Goal: Use online tool/utility: Utilize a website feature to perform a specific function

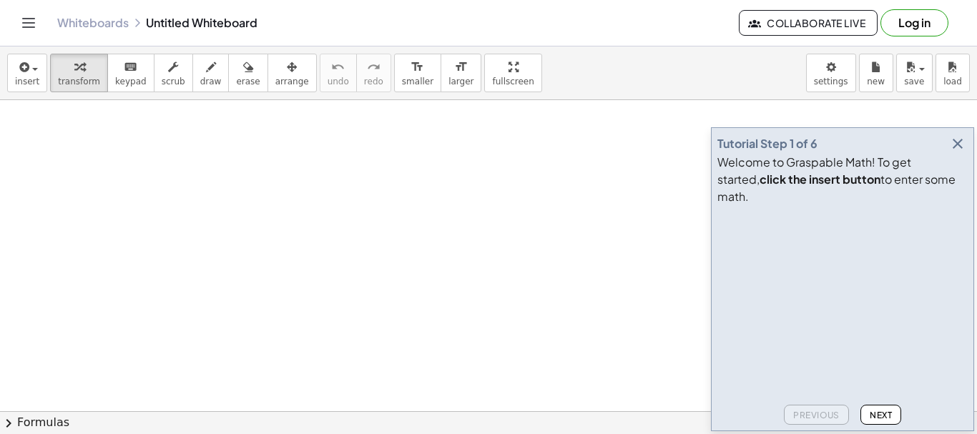
click at [962, 152] on icon "button" at bounding box center [957, 143] width 17 height 17
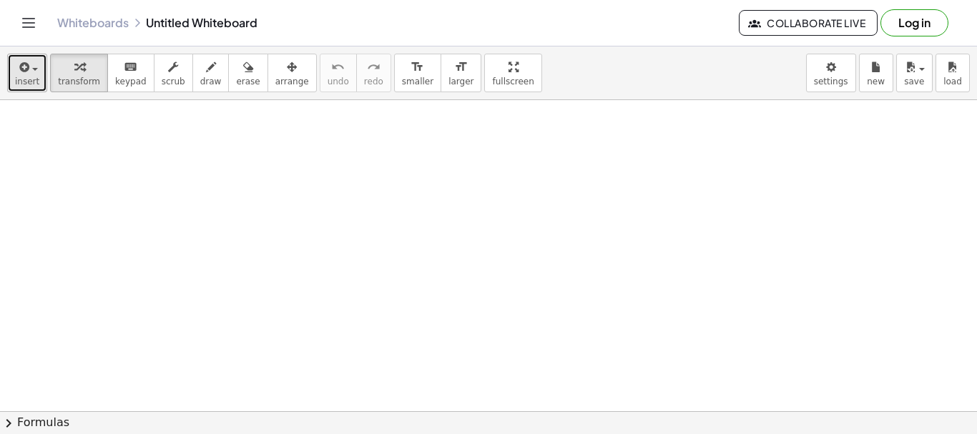
click at [29, 80] on span "insert" at bounding box center [27, 82] width 24 height 10
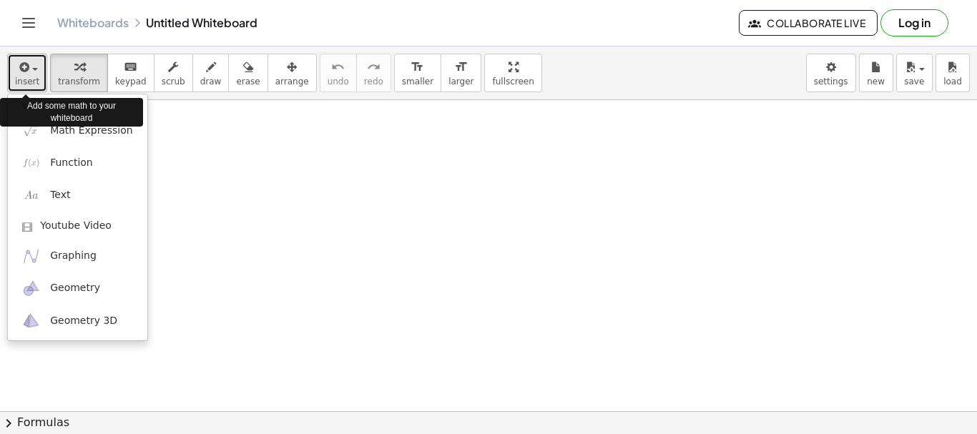
click at [29, 80] on span "insert" at bounding box center [27, 82] width 24 height 10
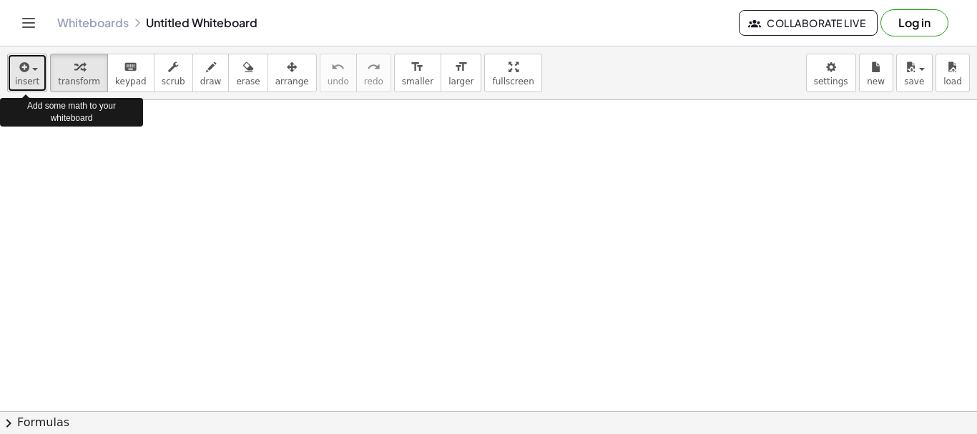
click at [29, 80] on span "insert" at bounding box center [27, 82] width 24 height 10
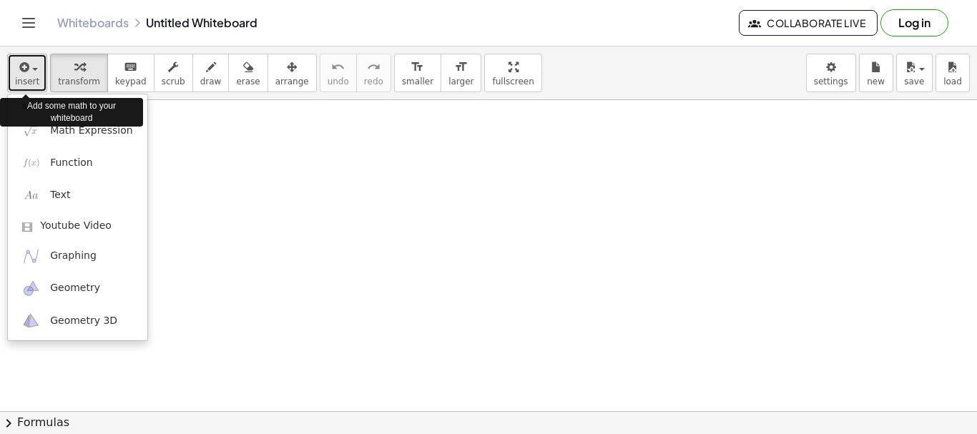
click at [34, 77] on span "insert" at bounding box center [27, 82] width 24 height 10
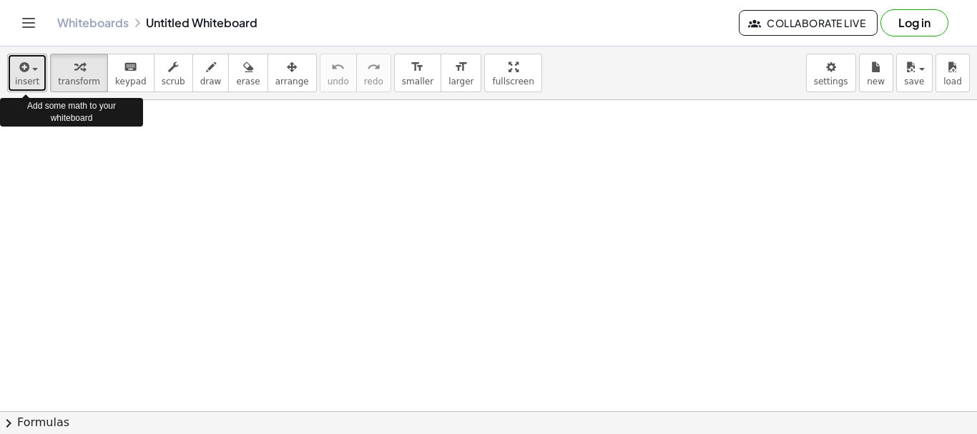
click at [29, 77] on span "insert" at bounding box center [27, 82] width 24 height 10
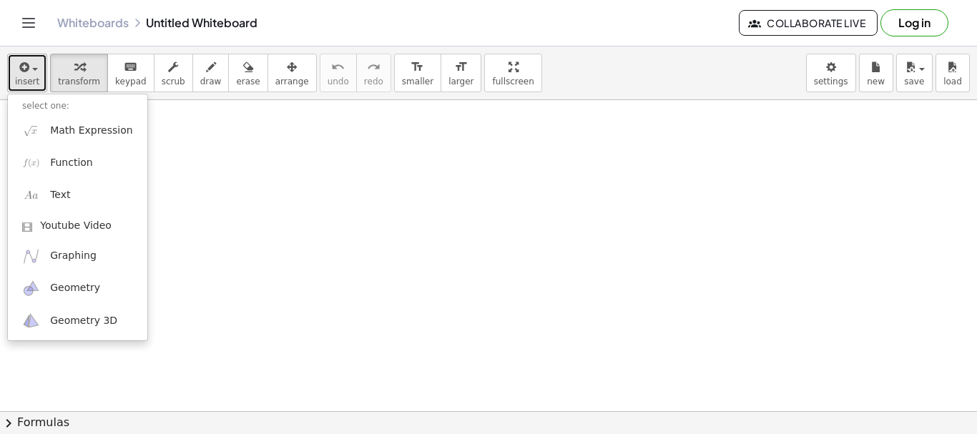
click at [32, 70] on span "button" at bounding box center [35, 69] width 6 height 3
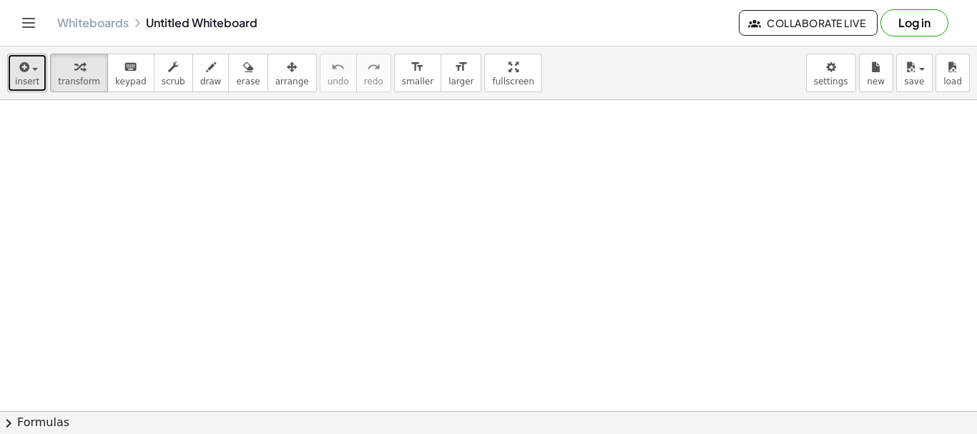
click at [27, 74] on icon "button" at bounding box center [22, 67] width 13 height 17
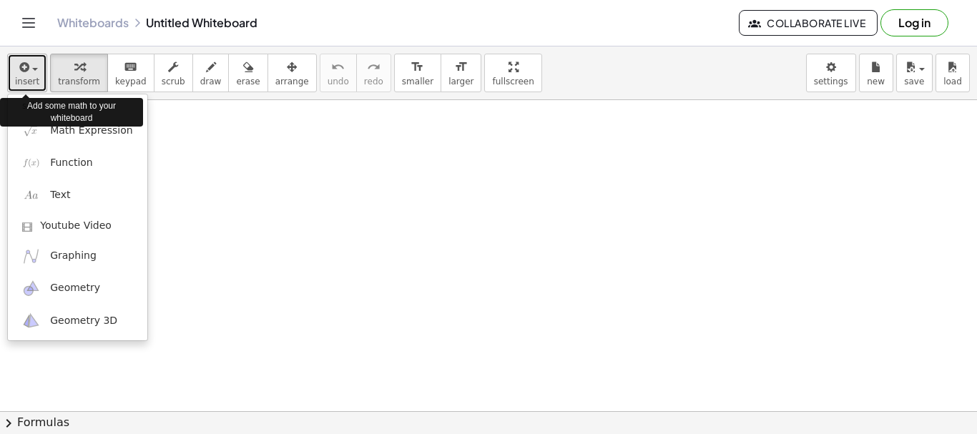
click at [27, 74] on icon "button" at bounding box center [22, 67] width 13 height 17
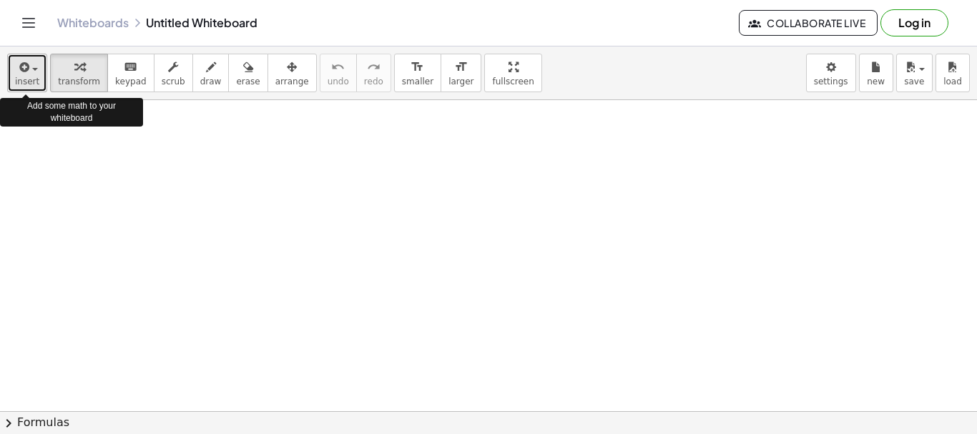
click at [31, 79] on span "insert" at bounding box center [27, 82] width 24 height 10
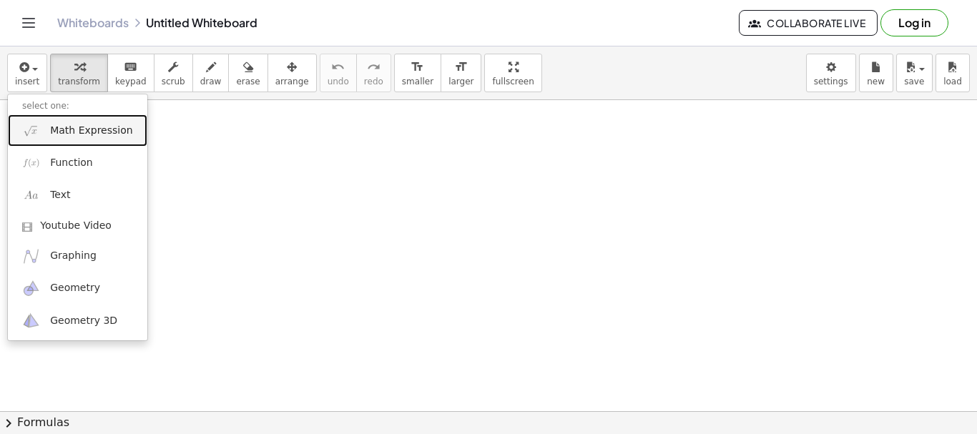
click at [111, 132] on span "Math Expression" at bounding box center [91, 131] width 82 height 14
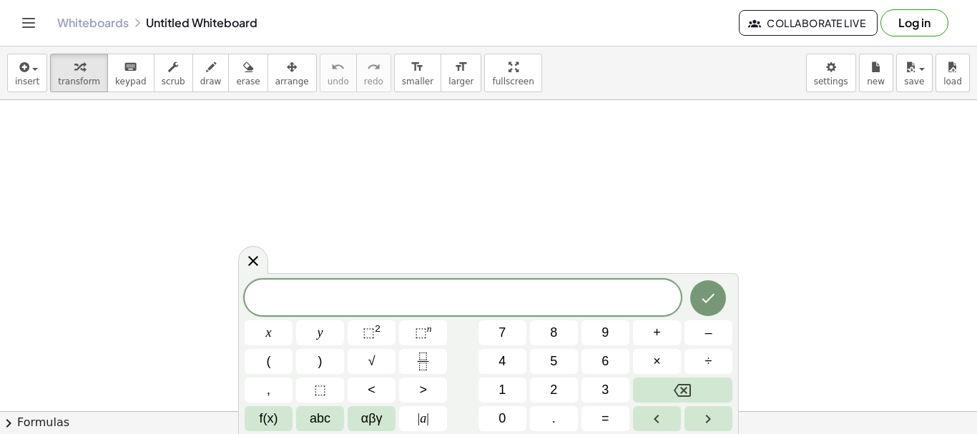
click at [678, 240] on body "Graspable Math Activities Get Started Activity Bank Assigned Work Classes White…" at bounding box center [488, 217] width 977 height 434
click at [374, 358] on span "√" at bounding box center [371, 361] width 7 height 19
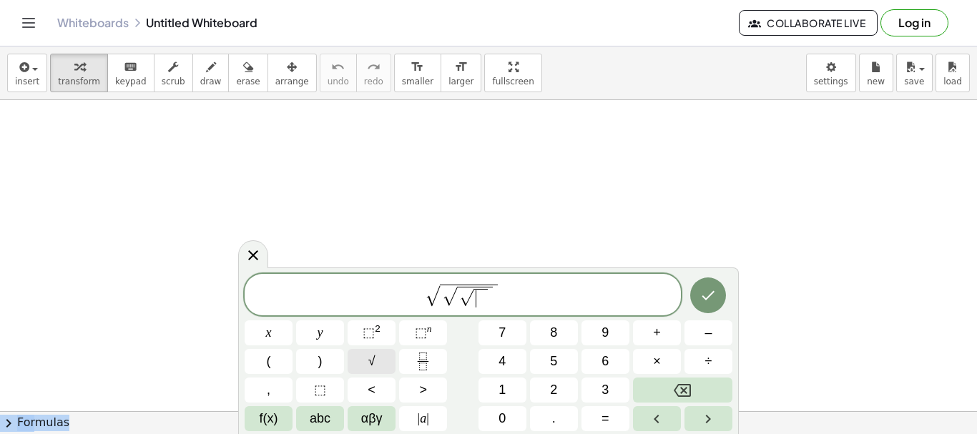
click at [373, 358] on span "√" at bounding box center [371, 361] width 7 height 19
click at [553, 389] on span "2" at bounding box center [553, 390] width 7 height 19
click at [255, 262] on div at bounding box center [253, 252] width 30 height 28
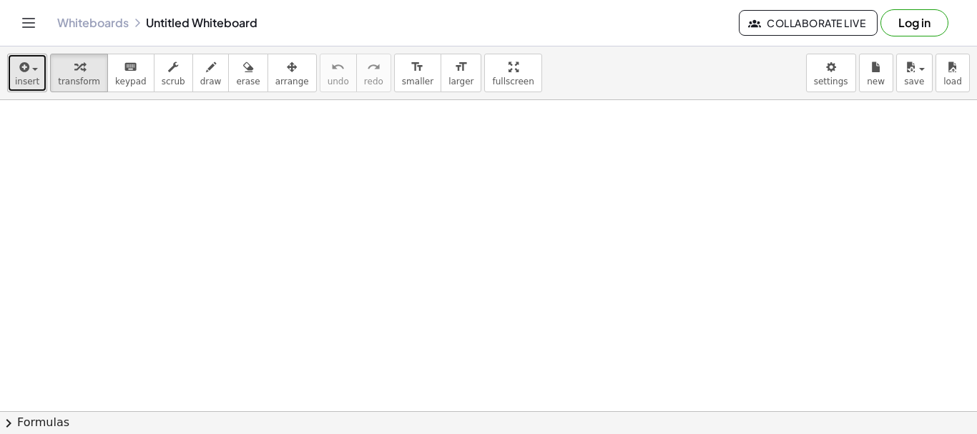
click at [31, 83] on span "insert" at bounding box center [27, 82] width 24 height 10
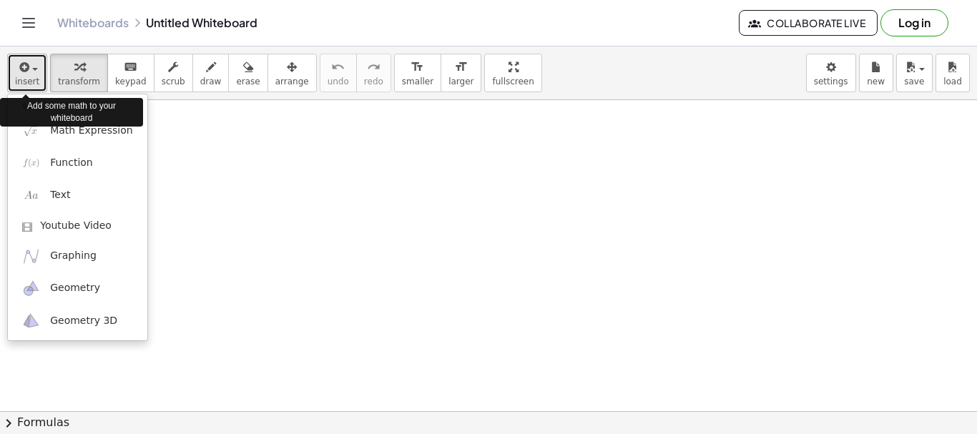
click at [35, 80] on span "insert" at bounding box center [27, 82] width 24 height 10
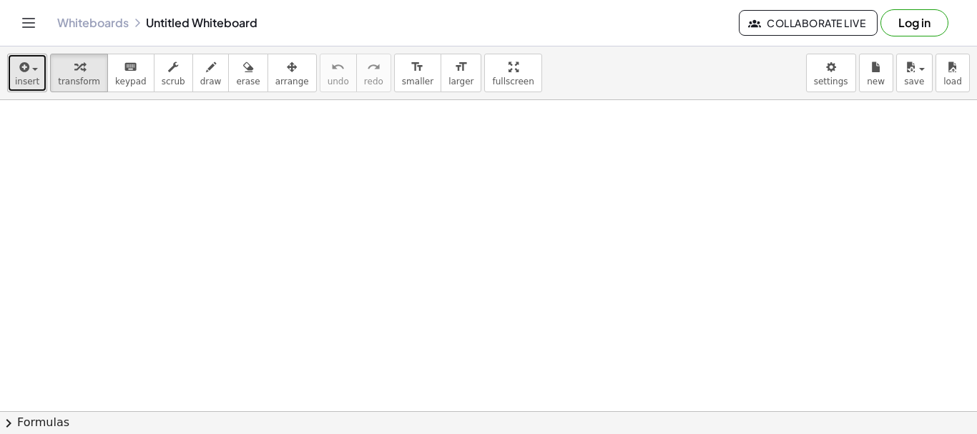
click at [21, 82] on span "insert" at bounding box center [27, 82] width 24 height 10
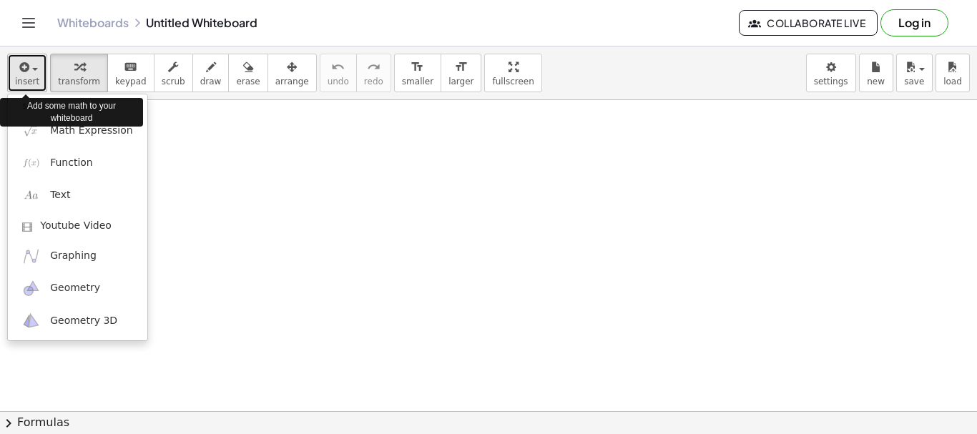
click at [21, 82] on span "insert" at bounding box center [27, 82] width 24 height 10
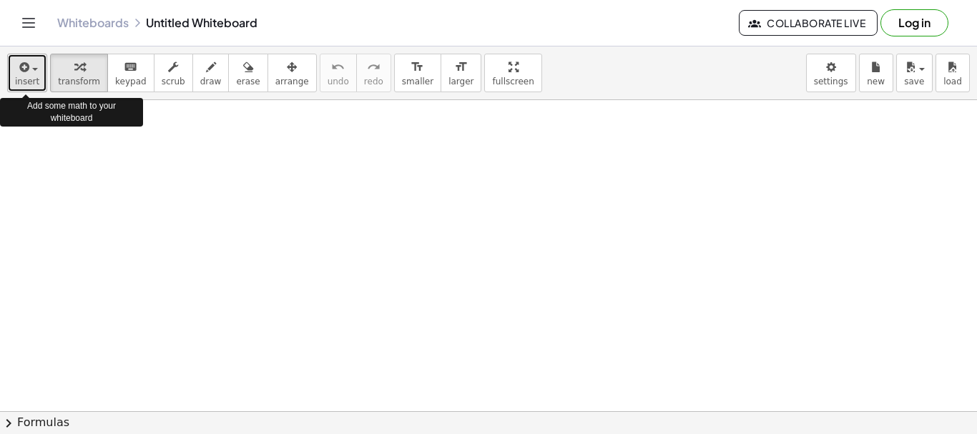
click at [31, 84] on span "insert" at bounding box center [27, 82] width 24 height 10
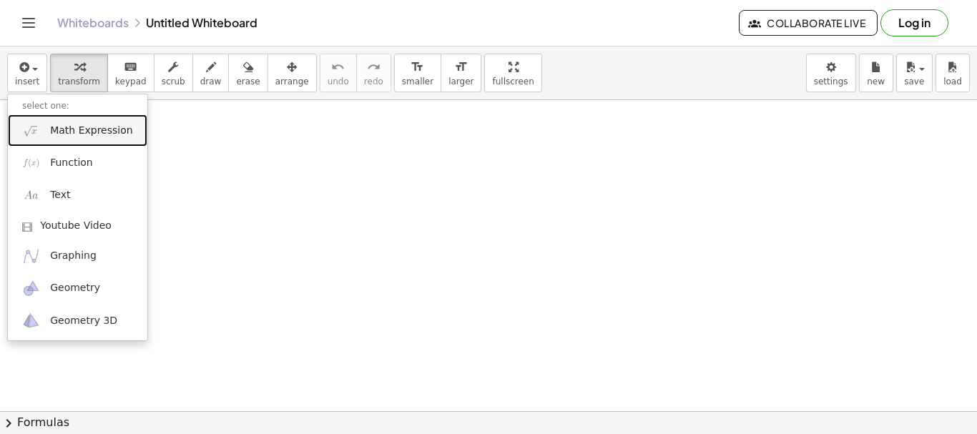
click at [76, 133] on span "Math Expression" at bounding box center [91, 131] width 82 height 14
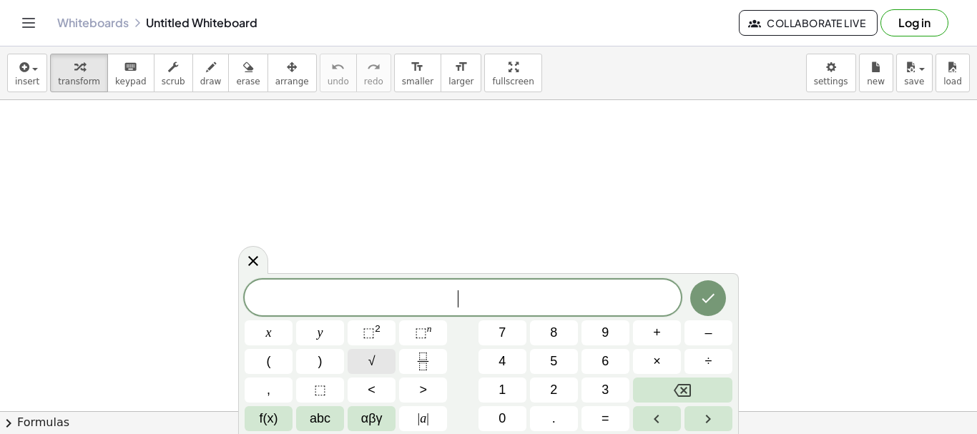
click at [378, 356] on button "√" at bounding box center [372, 361] width 48 height 25
click at [557, 389] on span "2" at bounding box center [553, 390] width 7 height 19
drag, startPoint x: 677, startPoint y: 282, endPoint x: 693, endPoint y: 215, distance: 68.5
click at [693, 215] on body "Graspable Math Activities Get Started Activity Bank Assigned Work Classes White…" at bounding box center [488, 217] width 977 height 434
click at [702, 300] on icon "Done" at bounding box center [708, 297] width 17 height 17
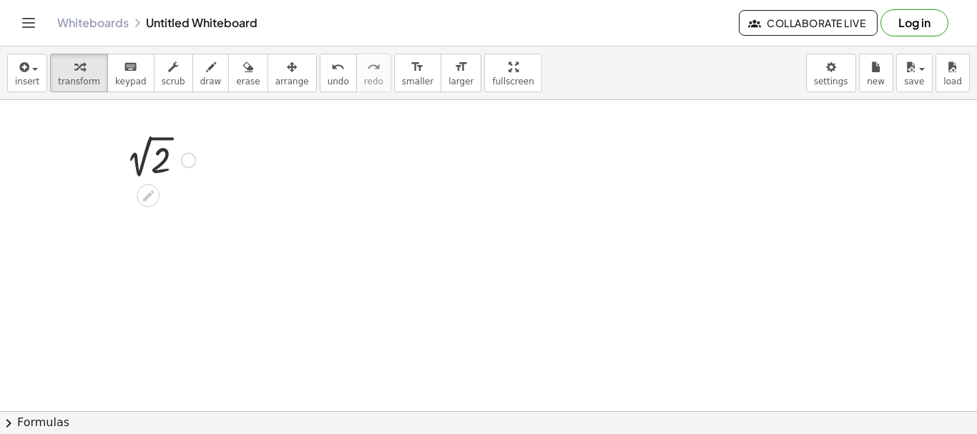
click at [168, 166] on div at bounding box center [157, 159] width 92 height 48
click at [157, 159] on div at bounding box center [161, 157] width 124 height 47
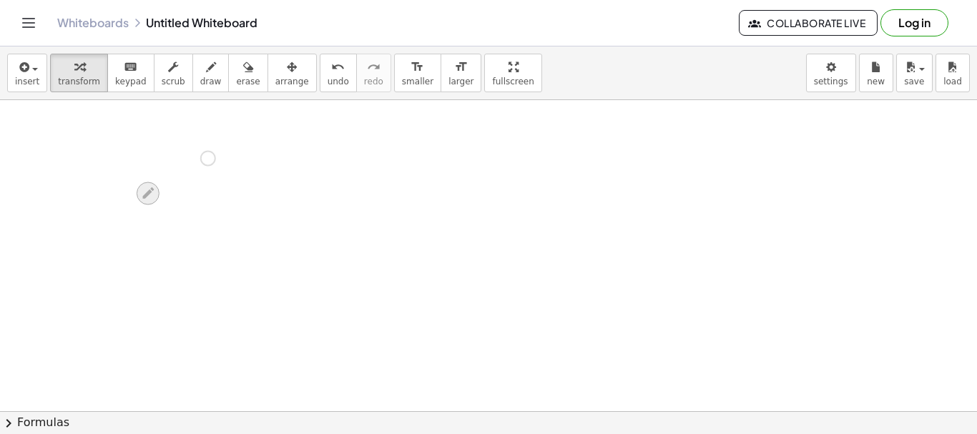
click at [152, 195] on icon at bounding box center [147, 193] width 15 height 15
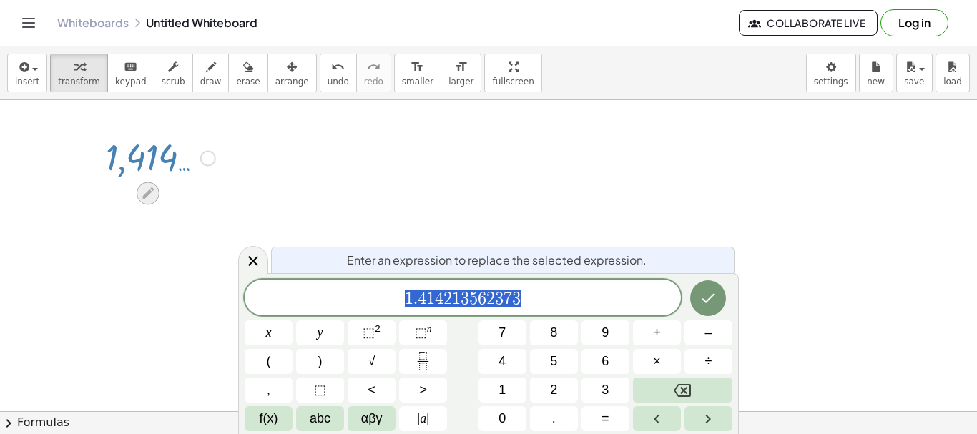
click at [152, 195] on icon at bounding box center [147, 193] width 15 height 15
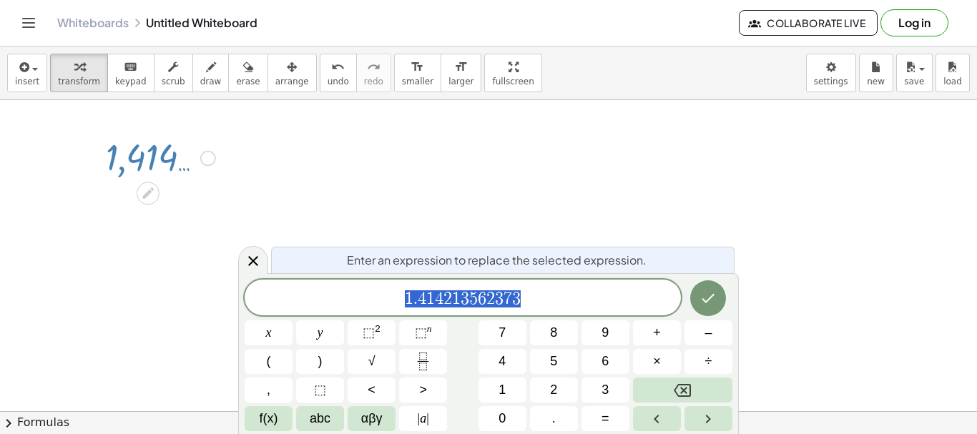
click at [162, 162] on div at bounding box center [161, 157] width 124 height 47
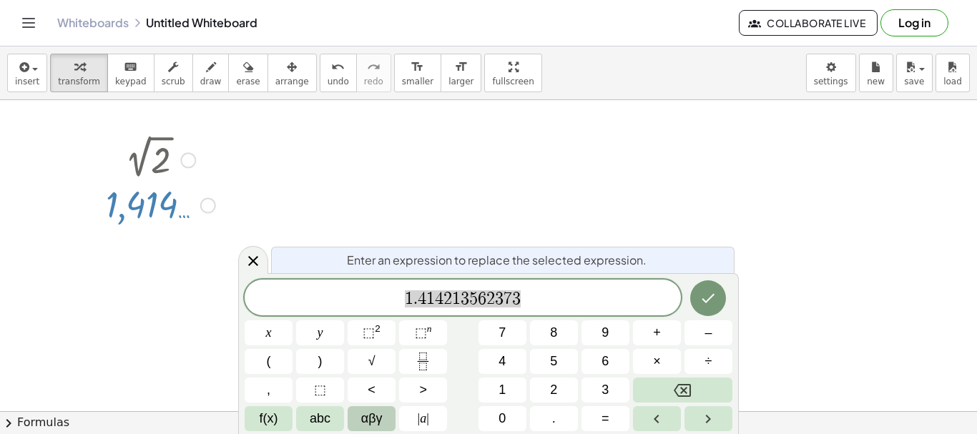
scroll to position [1, 0]
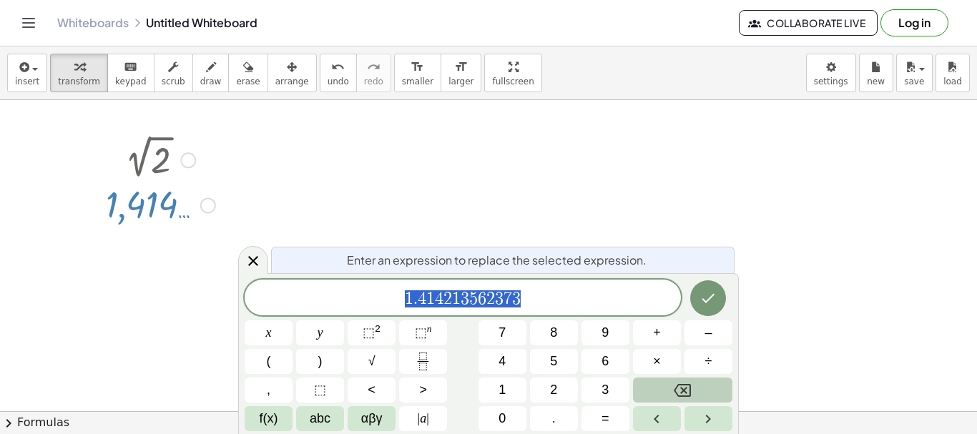
click at [673, 391] on button "Backspace" at bounding box center [682, 390] width 99 height 25
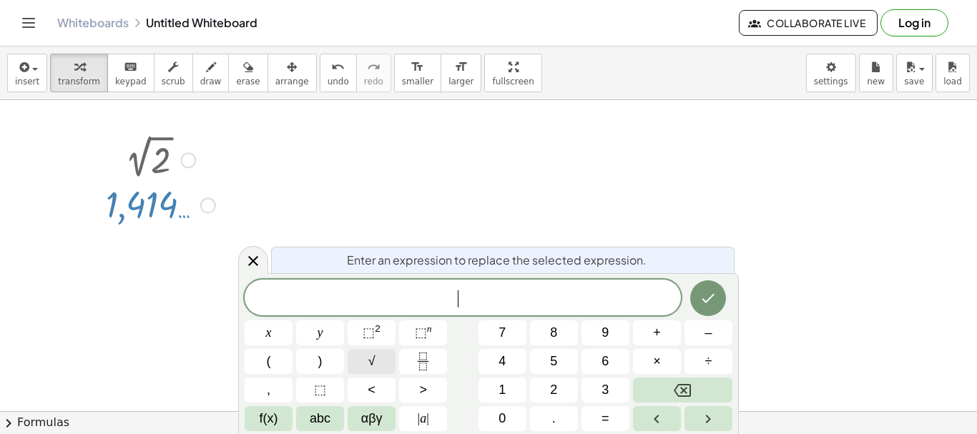
click at [377, 363] on button "√" at bounding box center [372, 361] width 48 height 25
click at [504, 333] on span "7" at bounding box center [502, 332] width 7 height 19
click at [713, 300] on icon "Done" at bounding box center [708, 297] width 17 height 17
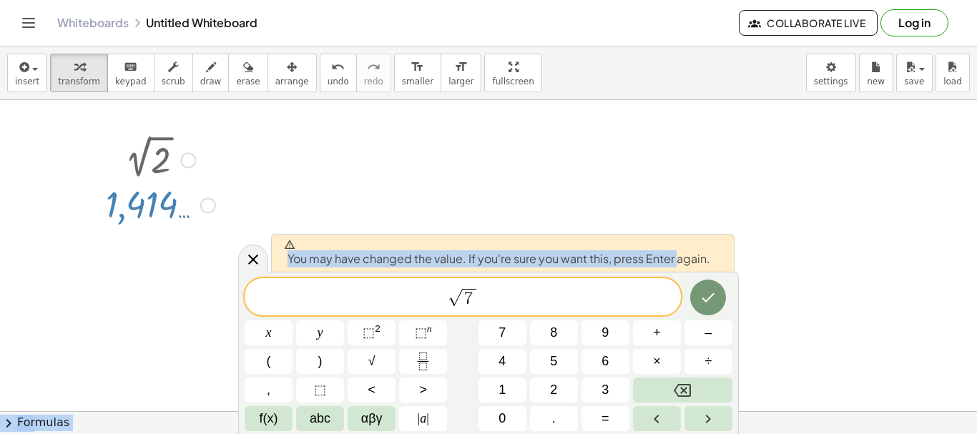
drag, startPoint x: 678, startPoint y: 251, endPoint x: 676, endPoint y: 224, distance: 27.2
click at [676, 224] on body "Graspable Math Activities Get Started Activity Bank Assigned Work Classes White…" at bounding box center [488, 217] width 977 height 434
click at [268, 295] on span "√ 7" at bounding box center [463, 298] width 436 height 22
click at [268, 295] on span "​ √ 7" at bounding box center [463, 298] width 436 height 22
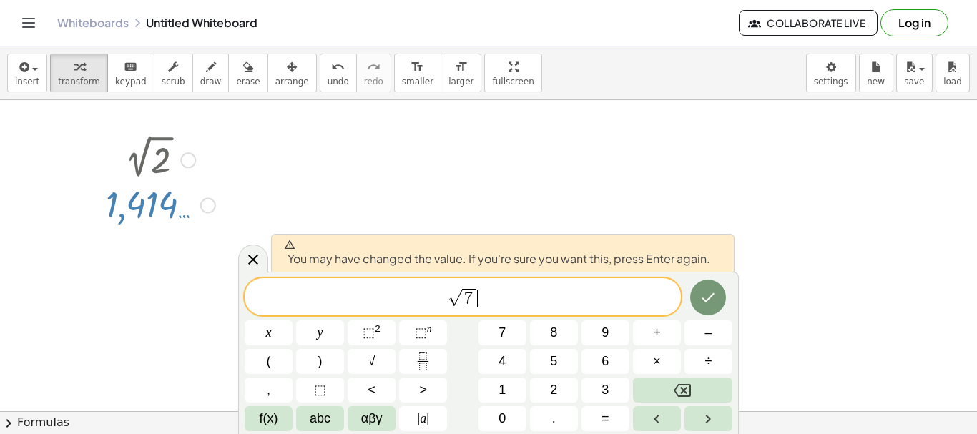
click at [509, 298] on span "√ 7 ​" at bounding box center [463, 298] width 436 height 22
click at [713, 306] on button "Done" at bounding box center [708, 298] width 36 height 36
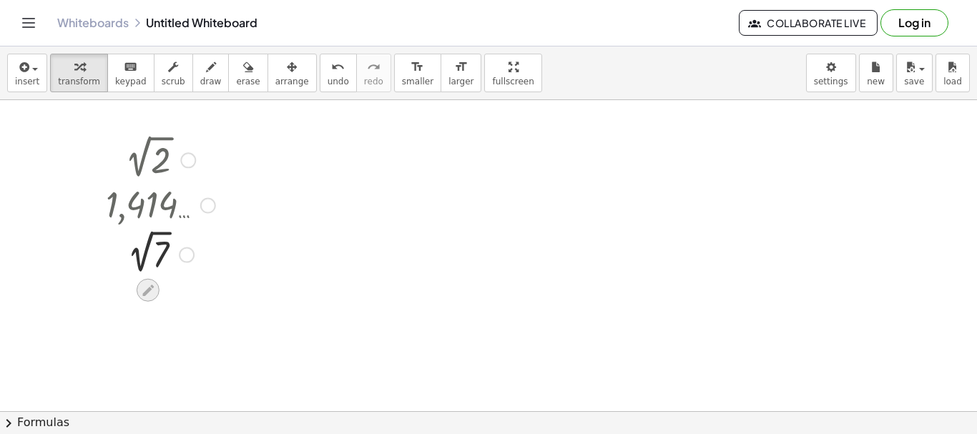
click at [142, 289] on icon at bounding box center [147, 290] width 15 height 15
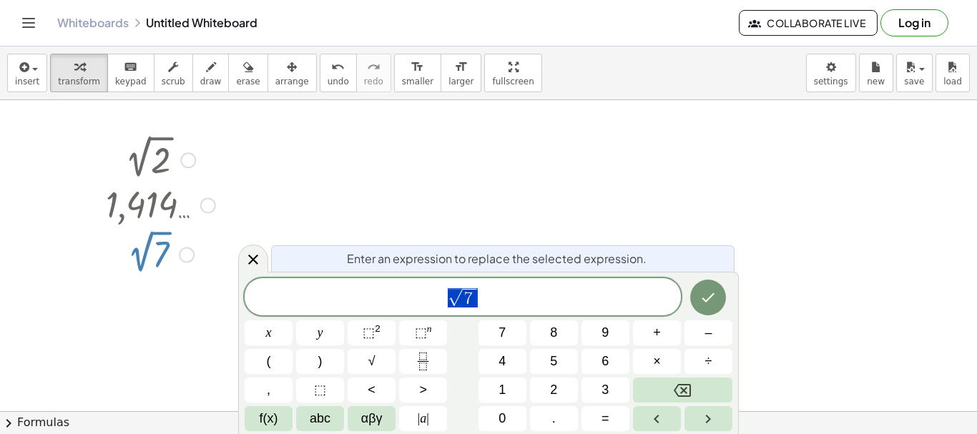
click at [142, 289] on icon at bounding box center [147, 290] width 15 height 15
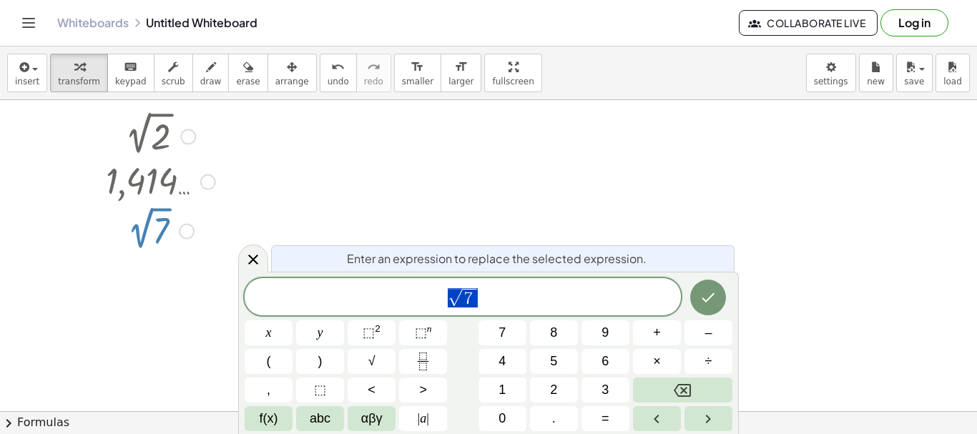
scroll to position [24, 0]
click at [714, 300] on icon "Done" at bounding box center [708, 297] width 17 height 17
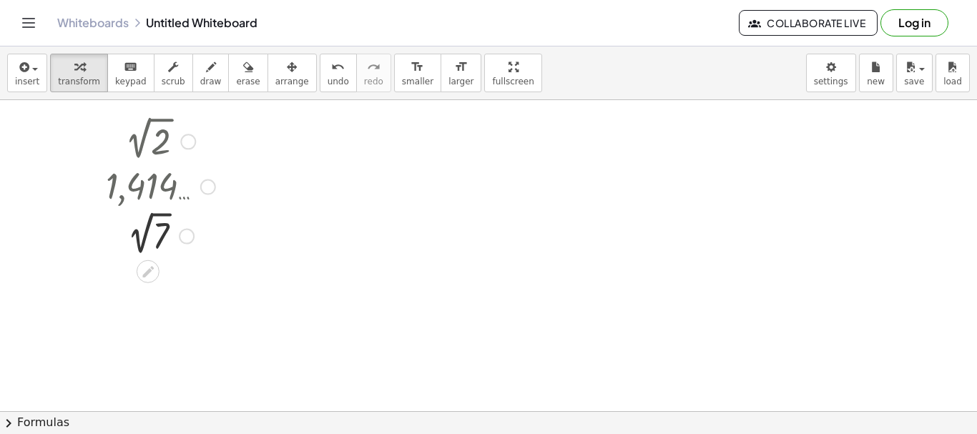
scroll to position [2, 0]
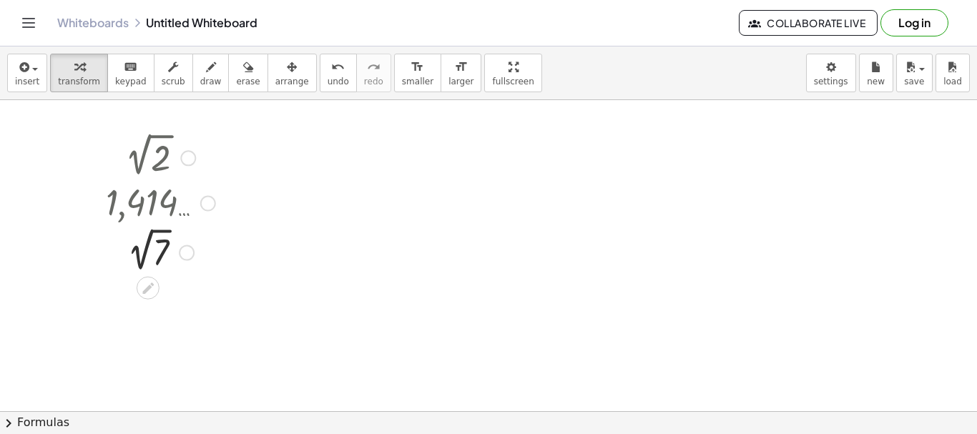
click at [189, 255] on div at bounding box center [187, 253] width 16 height 16
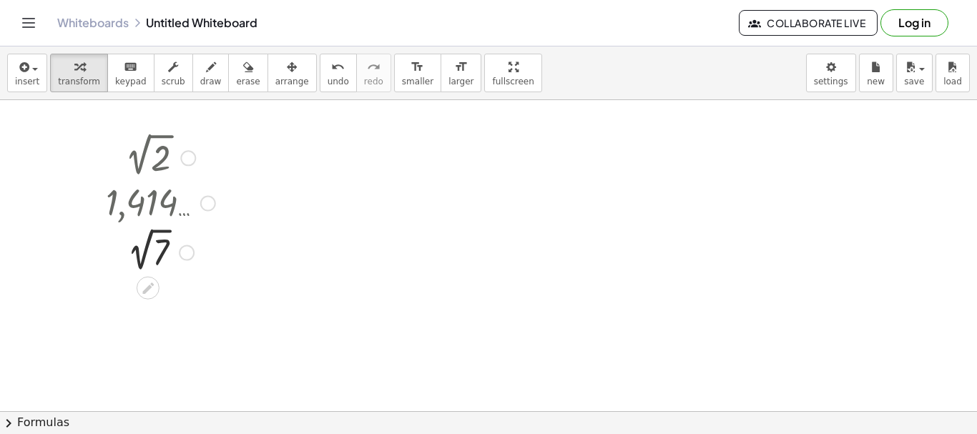
click at [154, 242] on div at bounding box center [161, 252] width 124 height 48
click at [154, 242] on div at bounding box center [161, 249] width 139 height 47
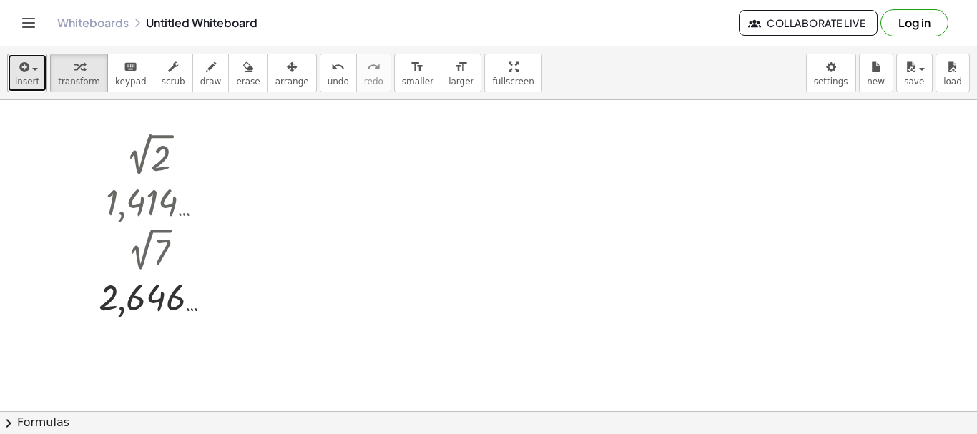
click at [29, 70] on span "button" at bounding box center [30, 69] width 3 height 10
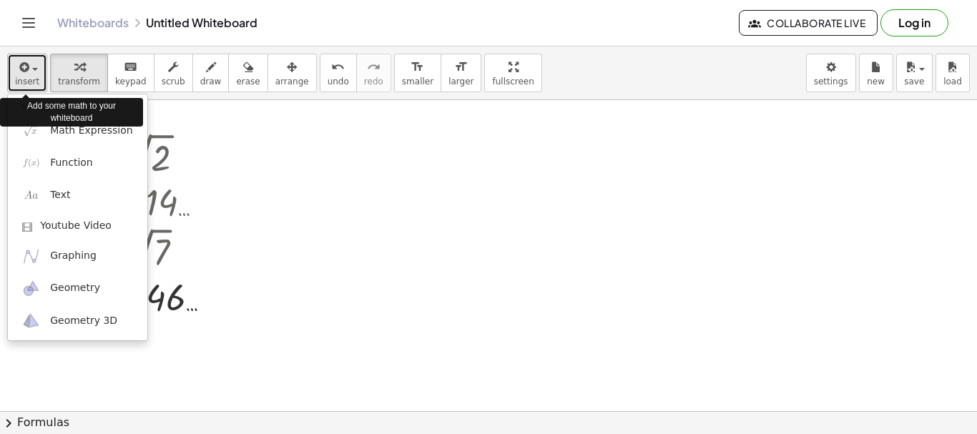
click at [24, 77] on span "insert" at bounding box center [27, 82] width 24 height 10
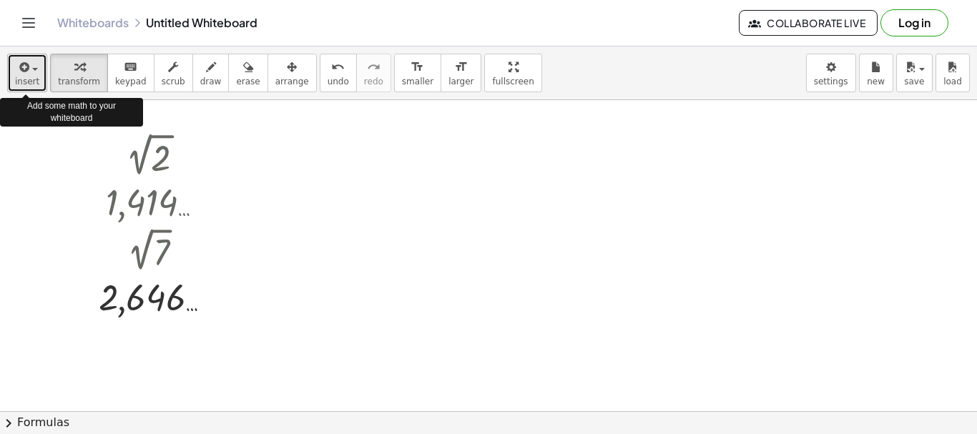
click at [24, 77] on span "insert" at bounding box center [27, 82] width 24 height 10
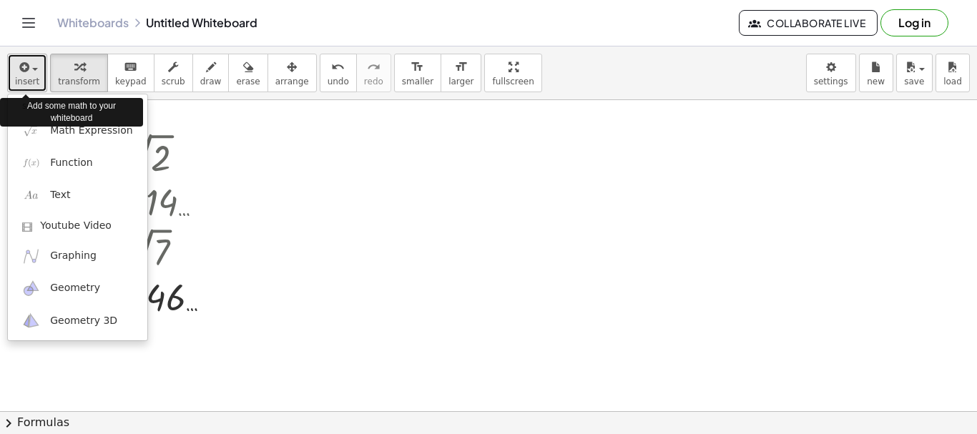
click at [31, 77] on span "insert" at bounding box center [27, 82] width 24 height 10
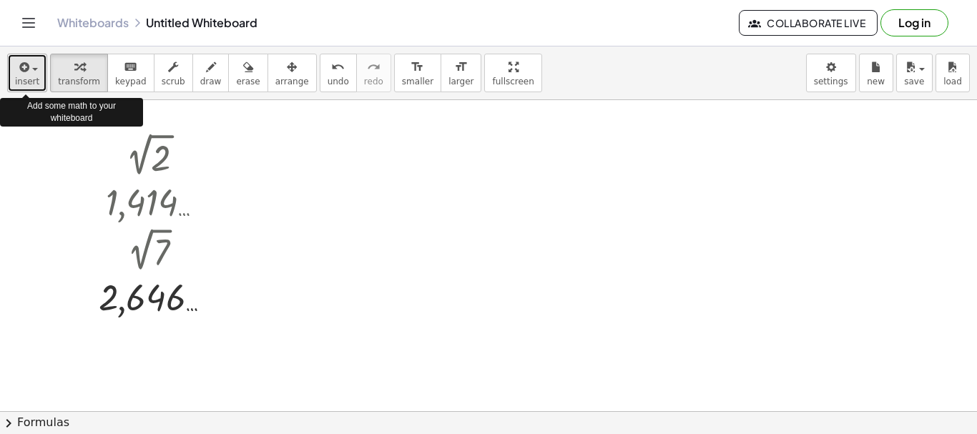
click at [31, 77] on span "insert" at bounding box center [27, 82] width 24 height 10
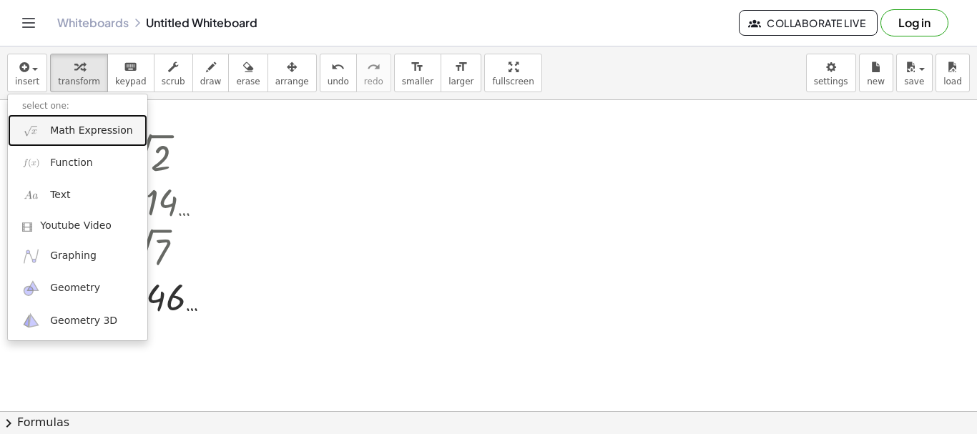
click at [86, 137] on span "Math Expression" at bounding box center [91, 131] width 82 height 14
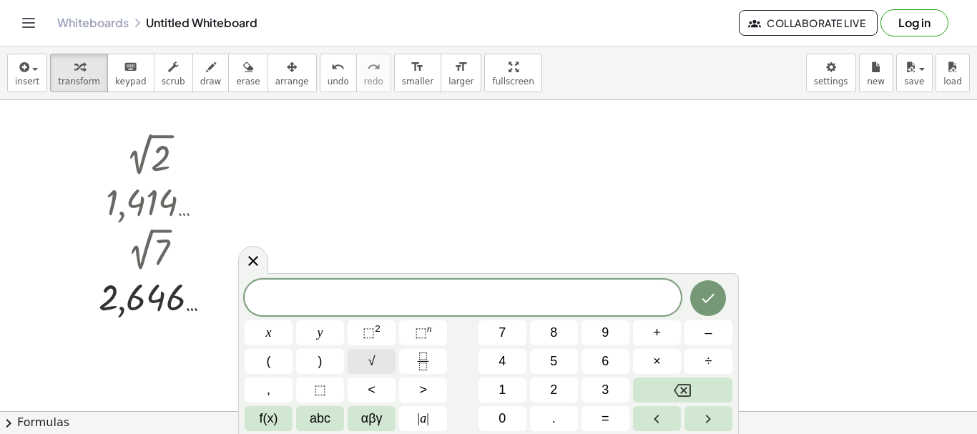
click at [375, 359] on span "√" at bounding box center [371, 361] width 7 height 19
click at [509, 390] on button "1" at bounding box center [503, 390] width 48 height 25
click at [559, 329] on button "8" at bounding box center [554, 333] width 48 height 25
click at [711, 299] on icon "Done" at bounding box center [708, 297] width 17 height 17
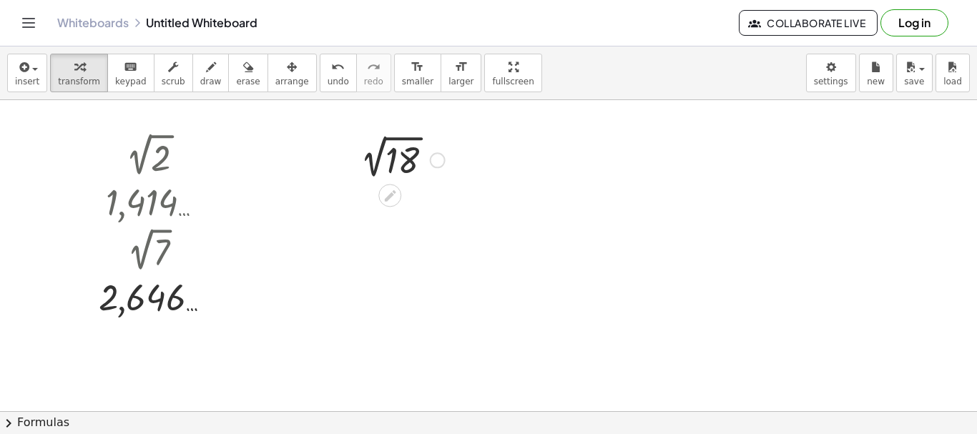
click at [411, 159] on div at bounding box center [399, 159] width 107 height 48
click at [411, 159] on div at bounding box center [402, 156] width 139 height 47
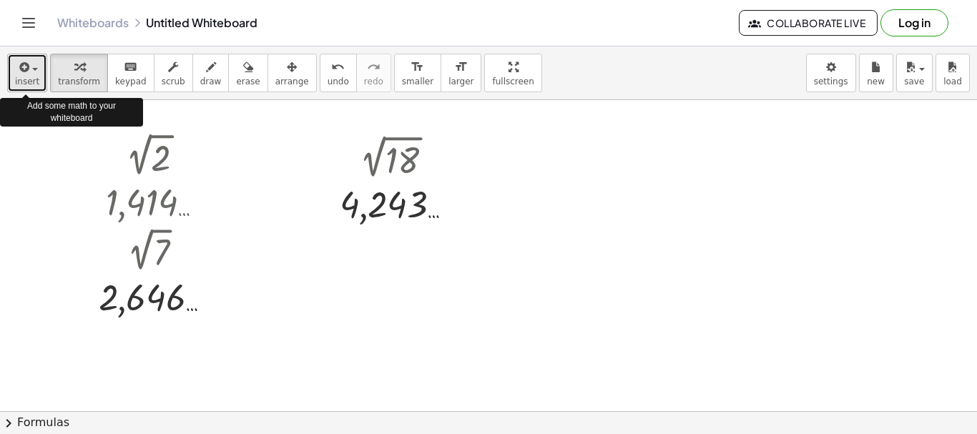
click at [26, 77] on span "insert" at bounding box center [27, 82] width 24 height 10
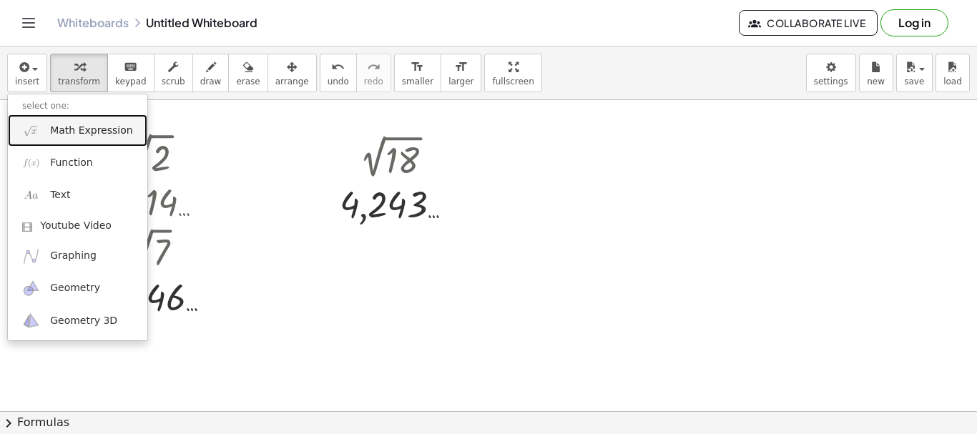
click at [84, 136] on span "Math Expression" at bounding box center [91, 131] width 82 height 14
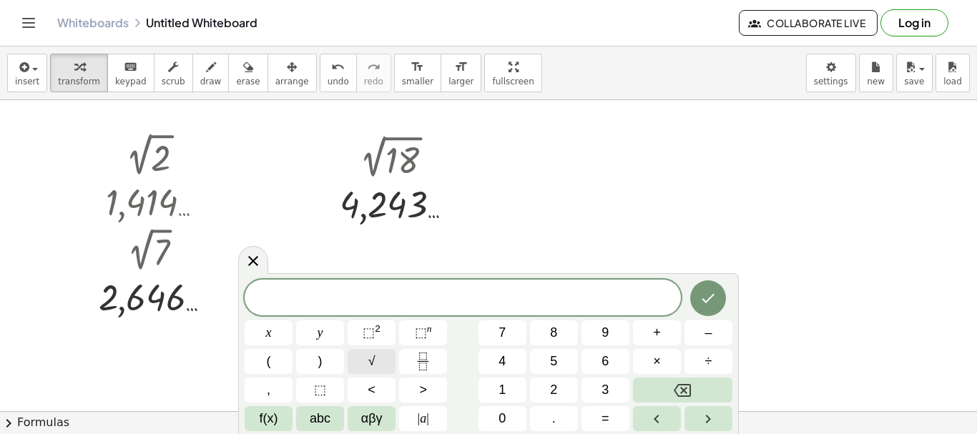
click at [383, 361] on button "√" at bounding box center [372, 361] width 48 height 25
click at [549, 388] on button "2" at bounding box center [554, 390] width 48 height 25
click at [506, 357] on span "4" at bounding box center [502, 361] width 7 height 19
click at [720, 303] on button "Done" at bounding box center [708, 298] width 36 height 36
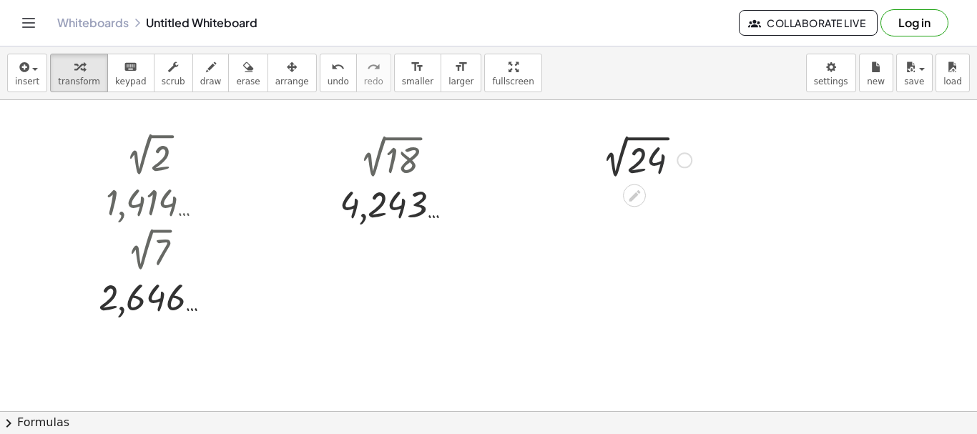
click at [653, 163] on div at bounding box center [643, 159] width 112 height 48
